Goal: Navigation & Orientation: Find specific page/section

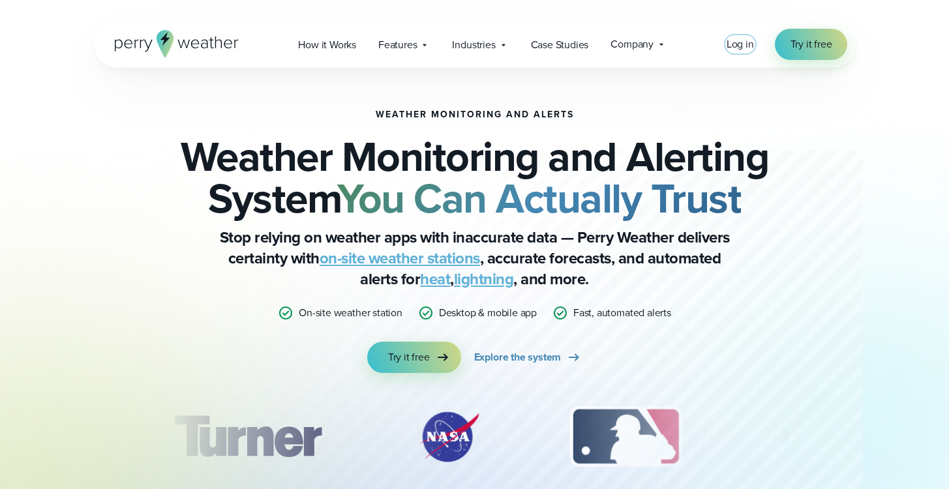
click at [734, 44] on span "Log in" at bounding box center [740, 44] width 27 height 15
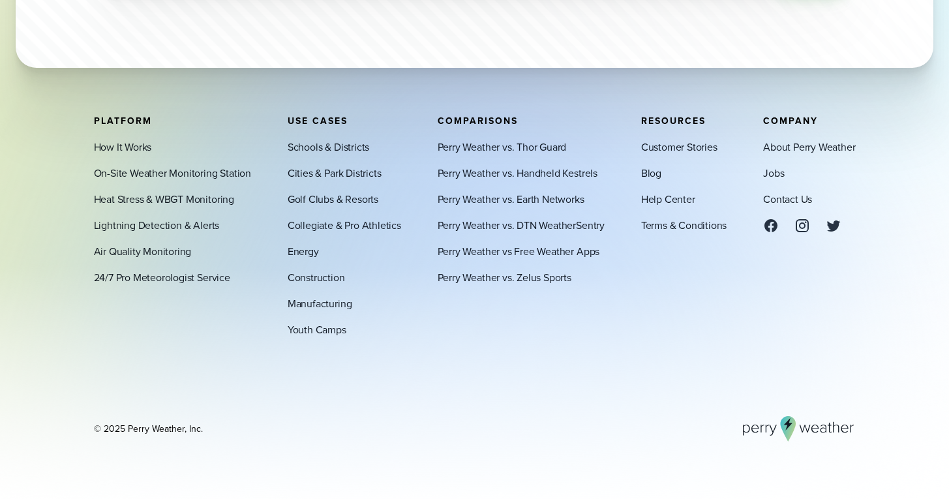
scroll to position [4563, 0]
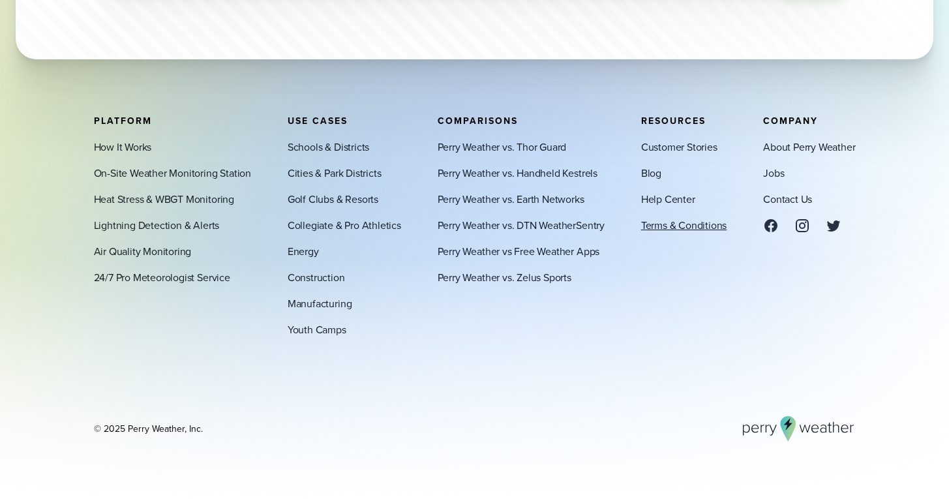
click at [688, 228] on link "Terms & Conditions" at bounding box center [684, 225] width 86 height 16
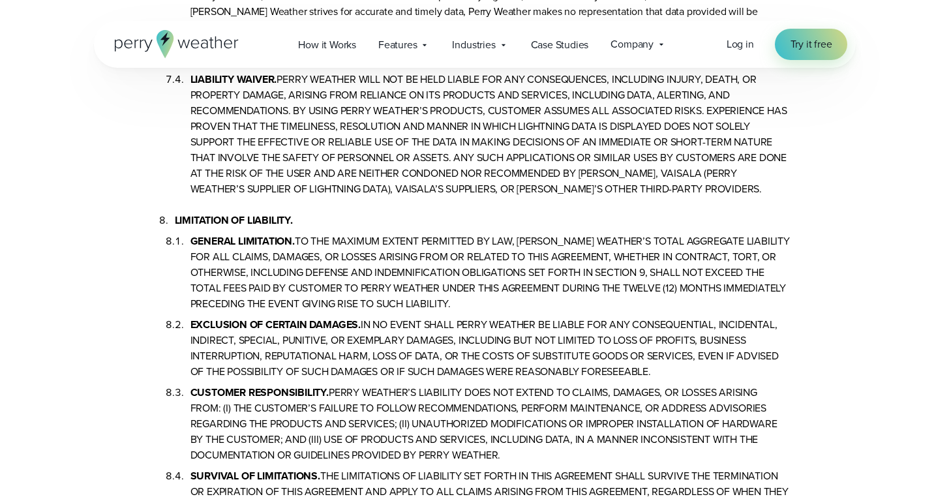
scroll to position [3932, 0]
